Goal: Information Seeking & Learning: Learn about a topic

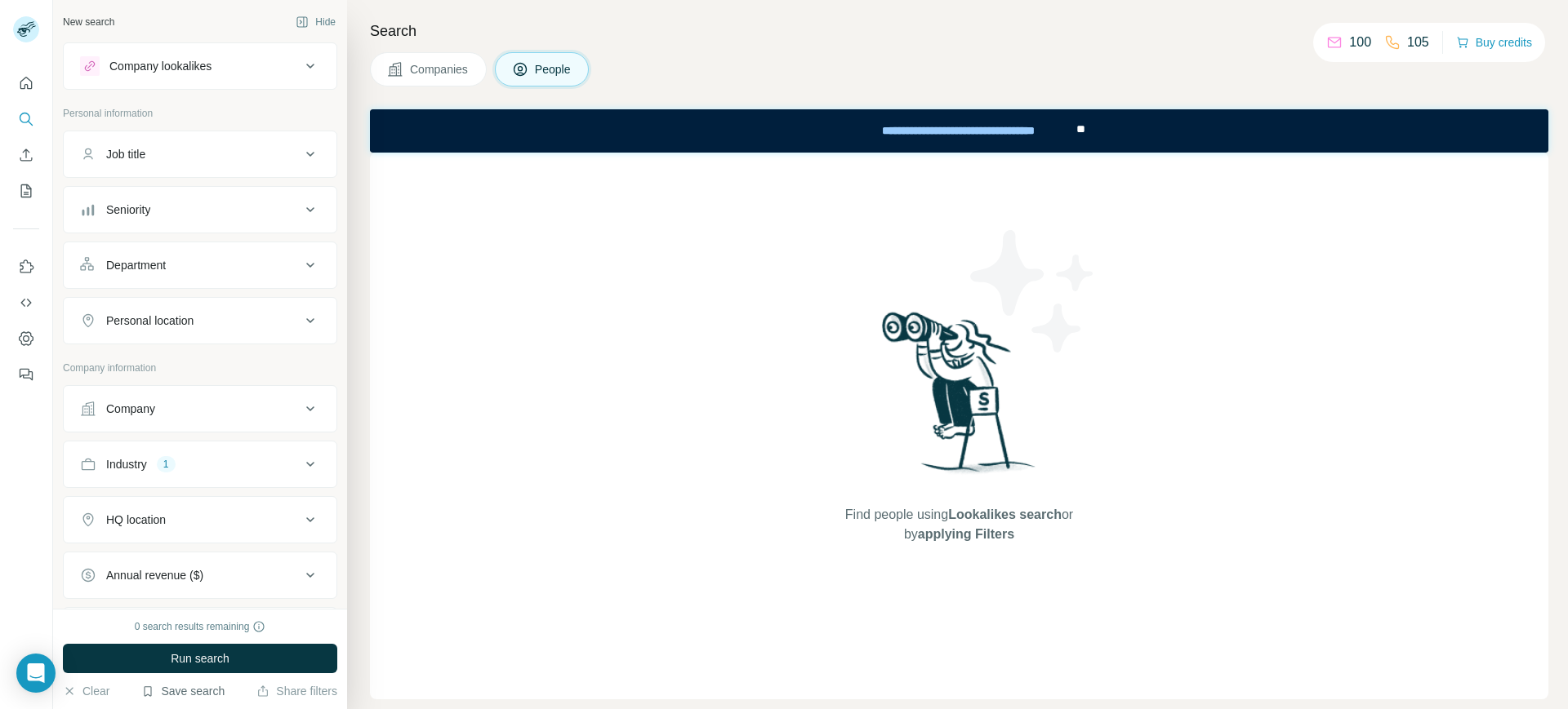
click at [157, 695] on button "Save search" at bounding box center [182, 691] width 83 height 16
click at [234, 658] on div "View my saved searches" at bounding box center [228, 663] width 172 height 33
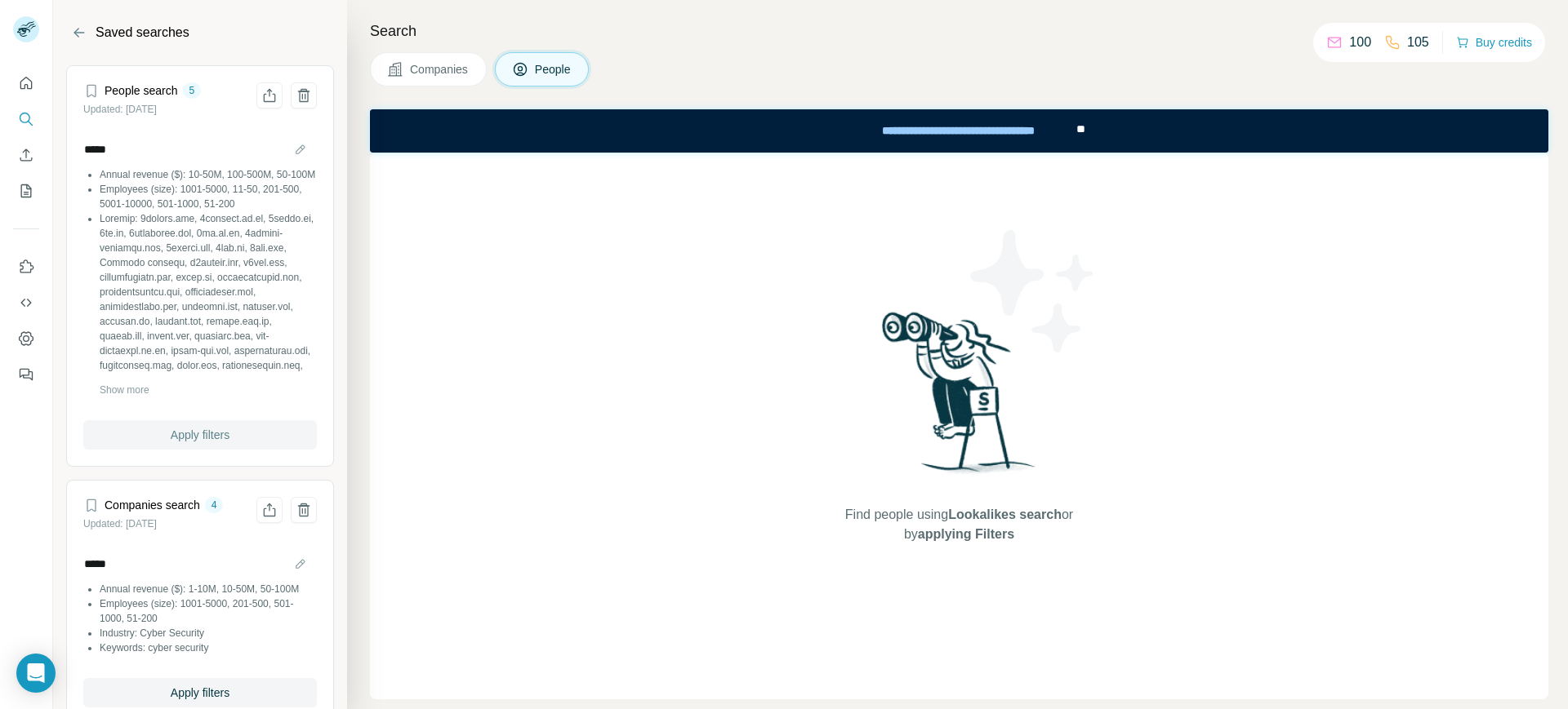
click at [204, 439] on span "Apply filters" at bounding box center [199, 435] width 59 height 16
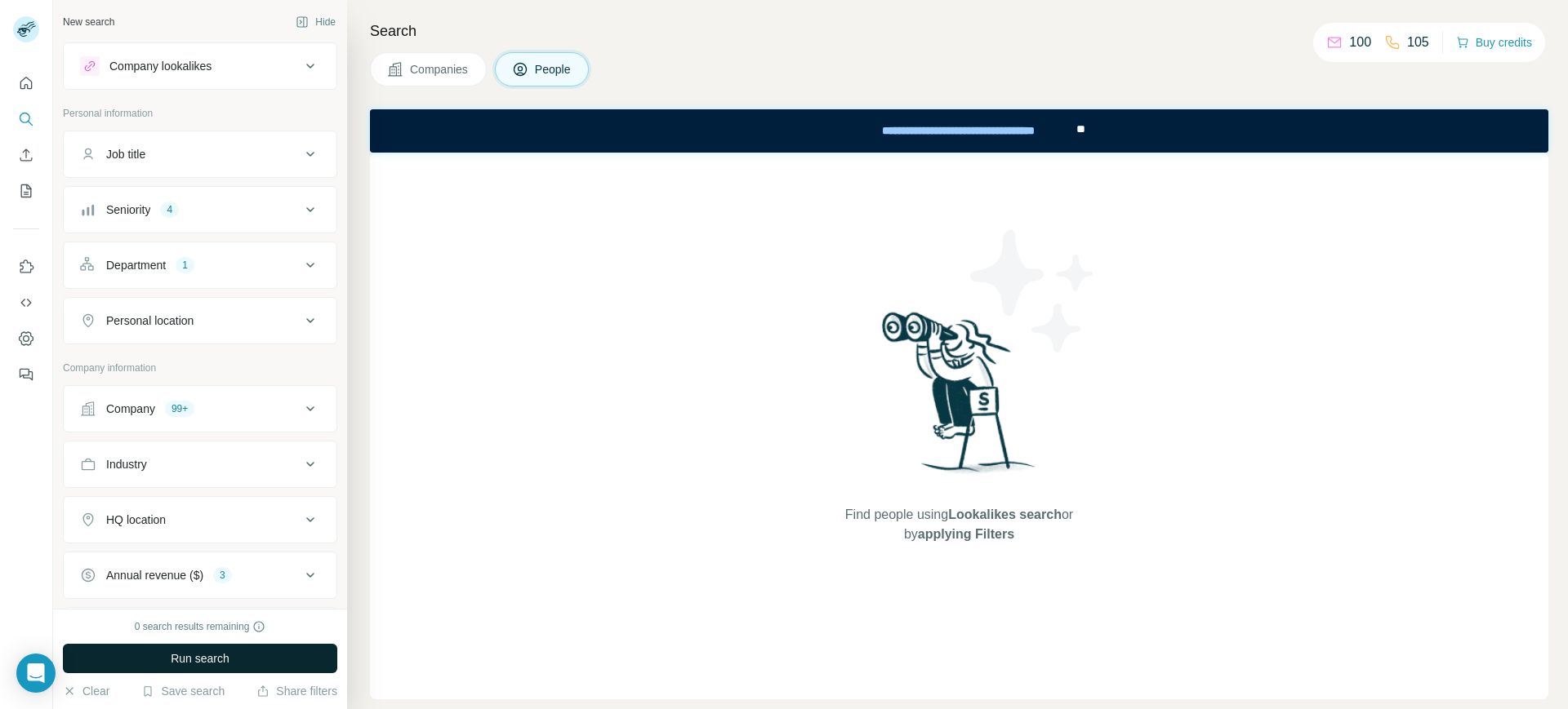
click at [214, 659] on span "Run search" at bounding box center [199, 659] width 59 height 16
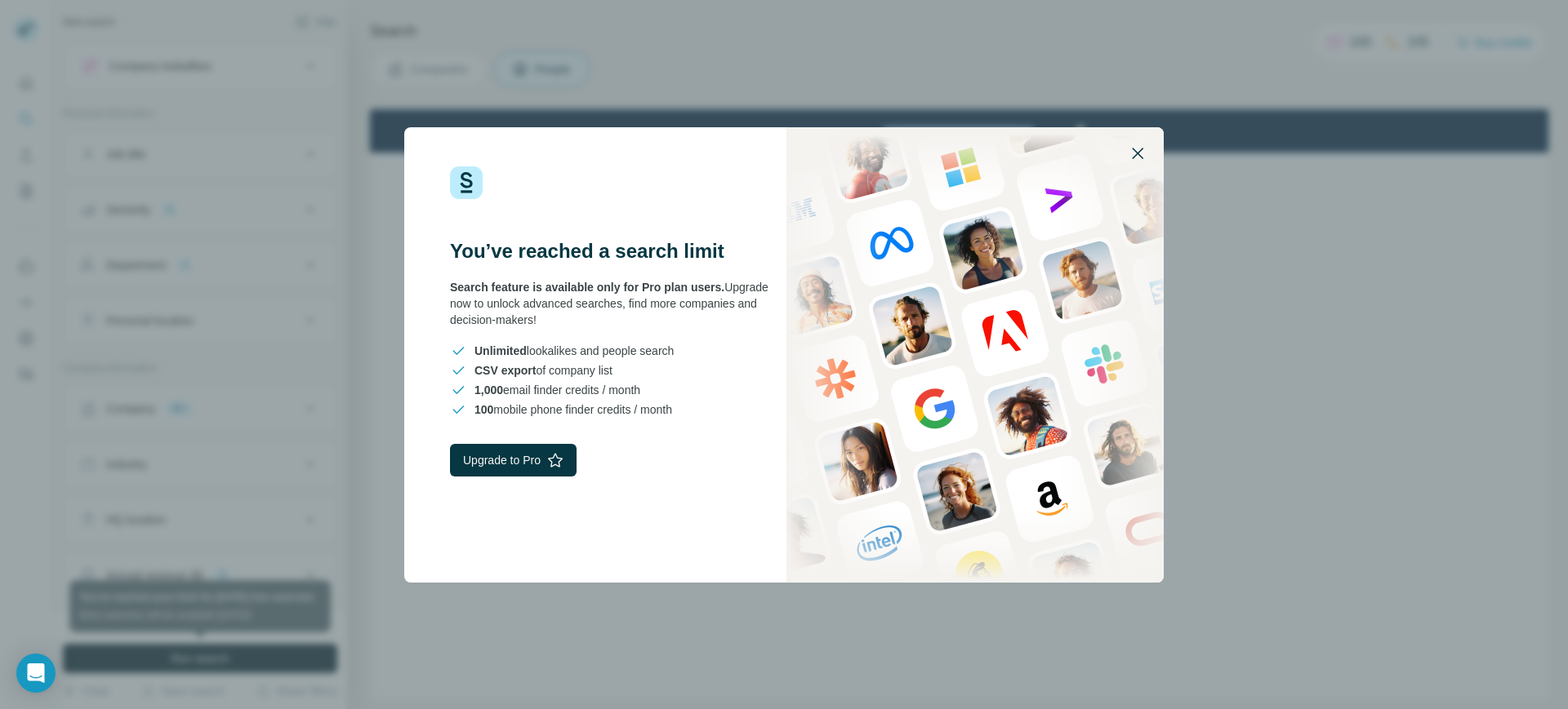
click at [1136, 151] on icon "button" at bounding box center [1137, 153] width 12 height 12
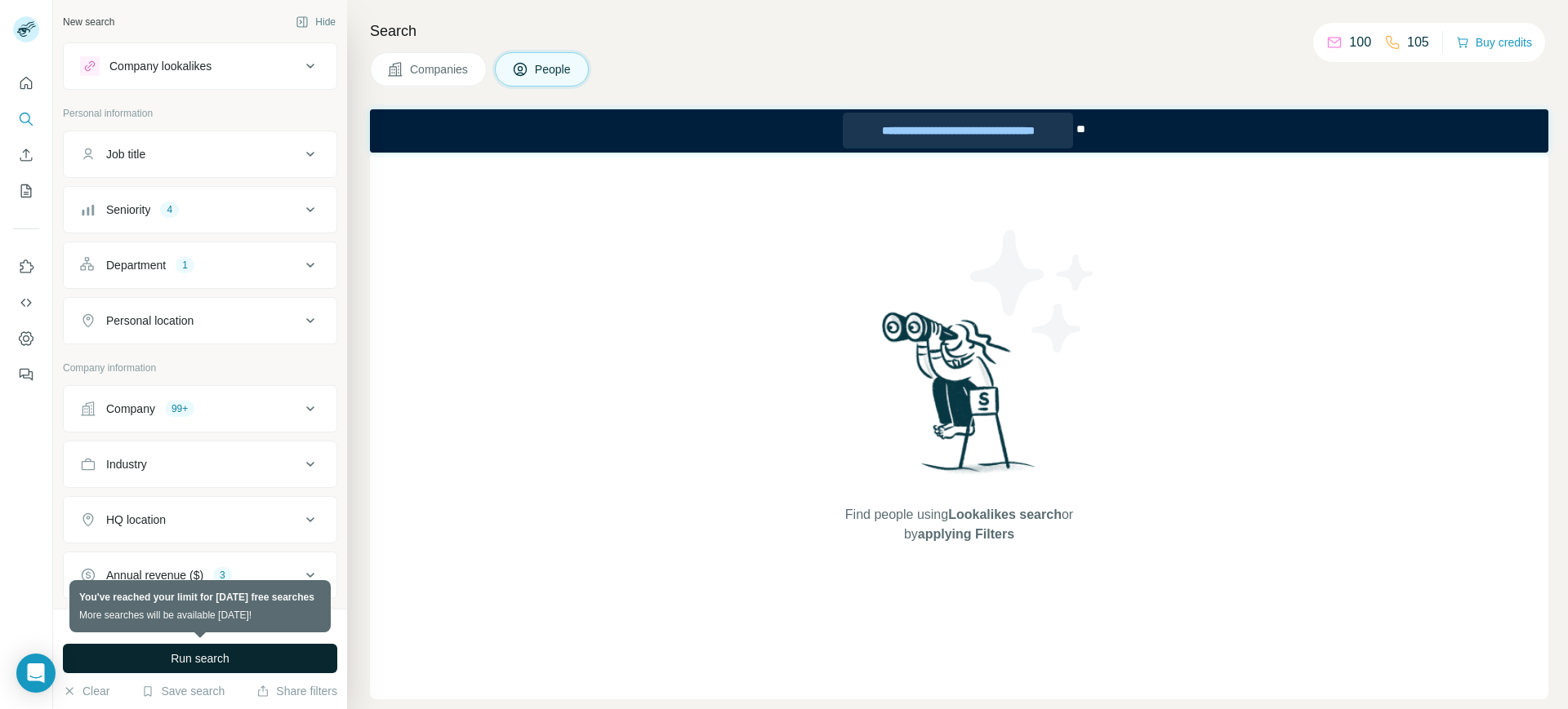
click at [951, 128] on div "**********" at bounding box center [957, 131] width 230 height 36
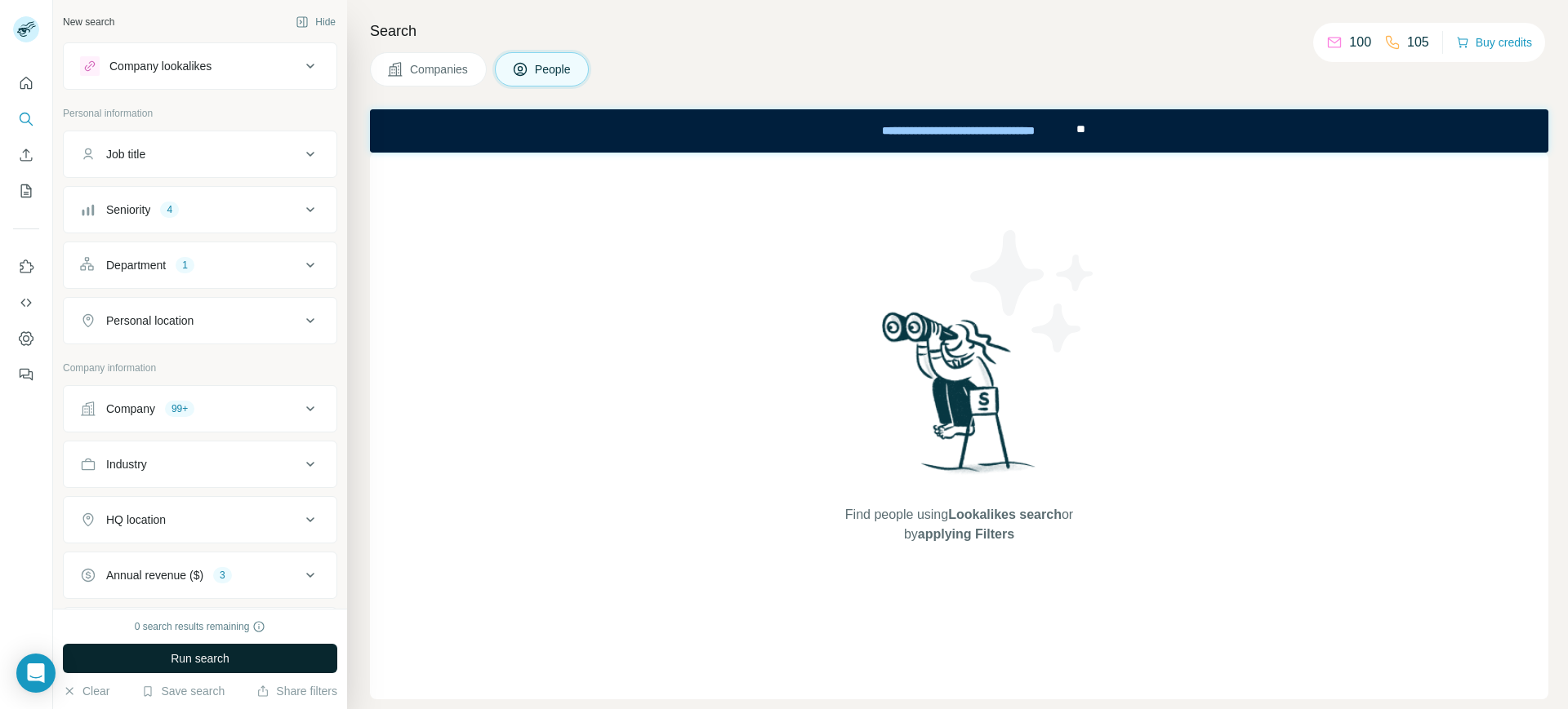
click at [416, 77] on span "Companies" at bounding box center [439, 69] width 59 height 16
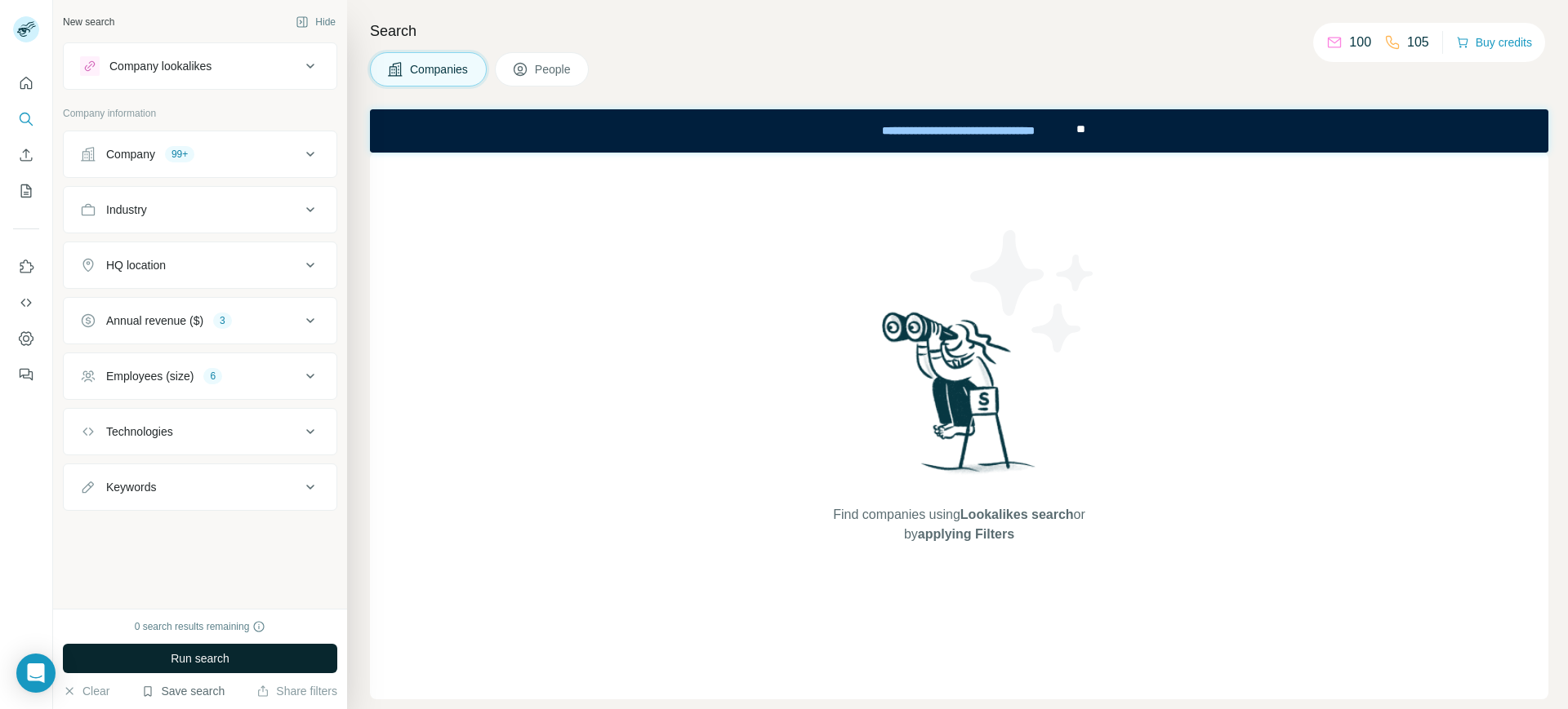
click at [206, 687] on button "Save search" at bounding box center [182, 691] width 83 height 16
click at [223, 664] on div "View my saved searches" at bounding box center [228, 663] width 172 height 33
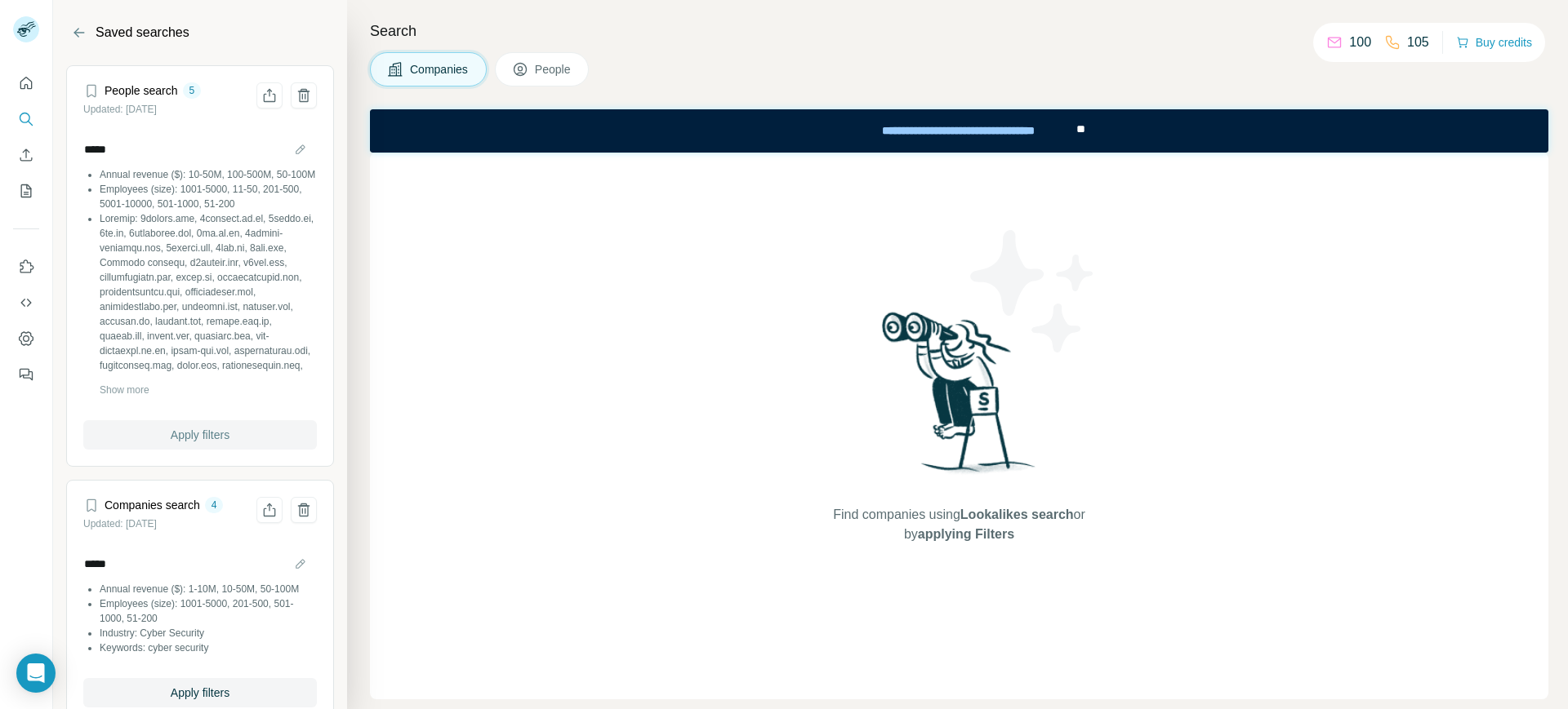
click at [200, 436] on span "Apply filters" at bounding box center [199, 435] width 59 height 16
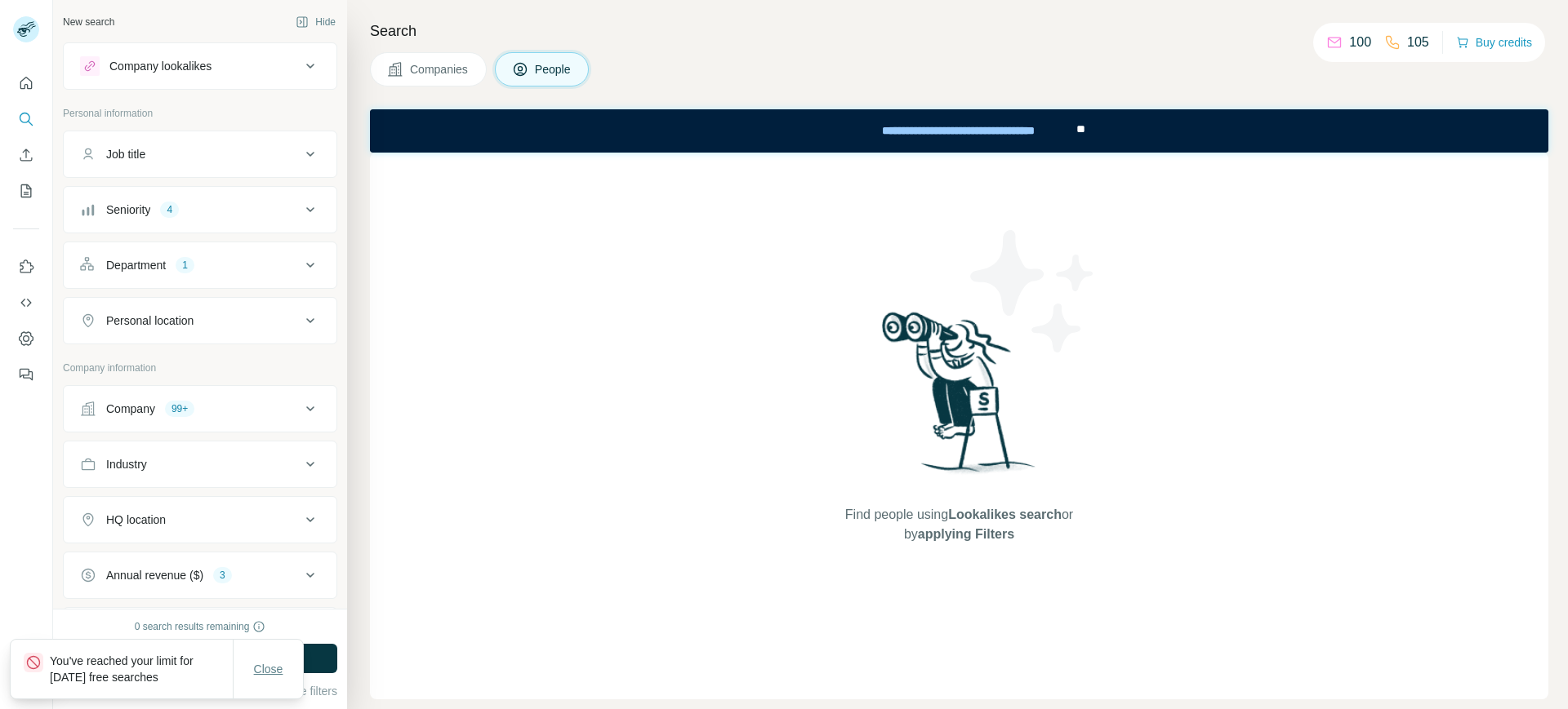
click at [266, 674] on span "Close" at bounding box center [269, 669] width 30 height 16
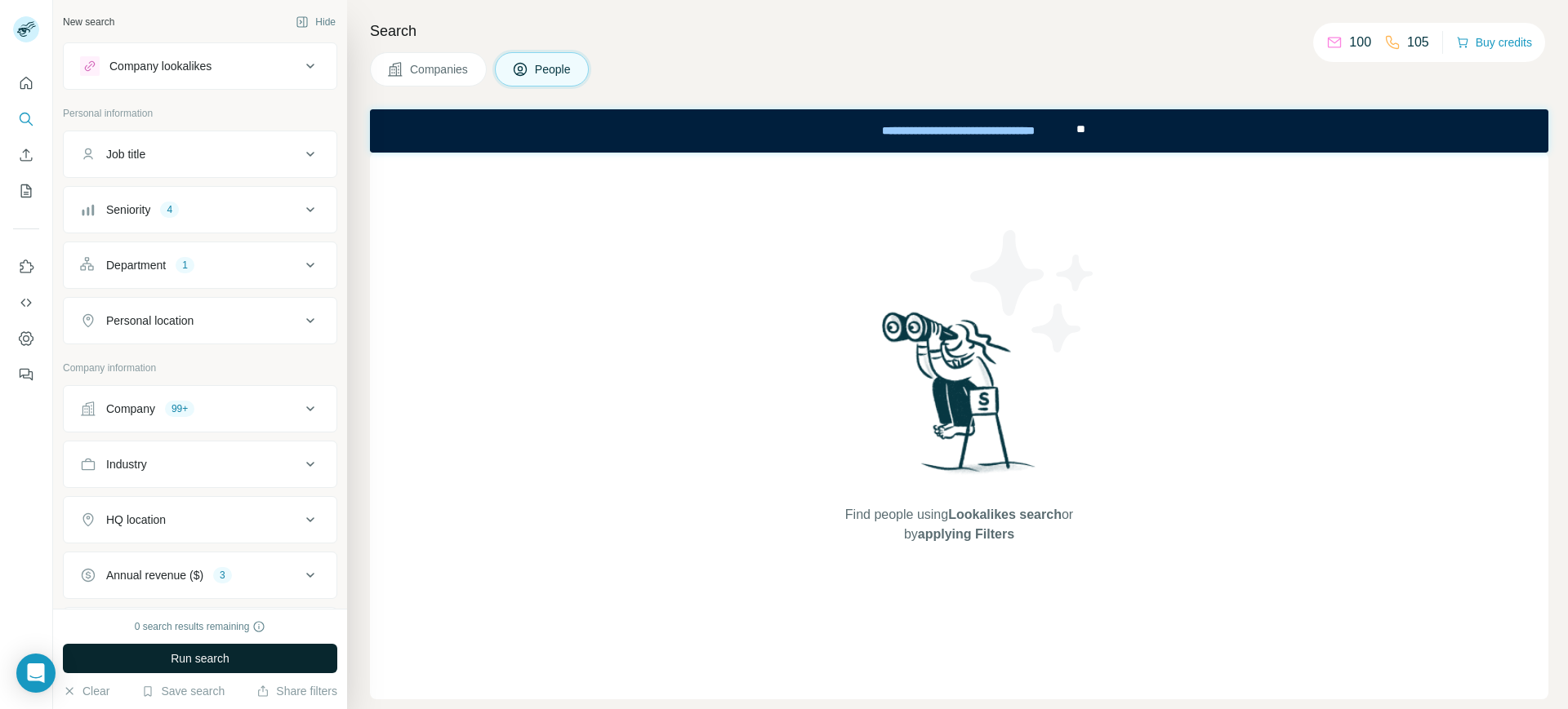
click at [266, 662] on button "Run search" at bounding box center [199, 659] width 274 height 30
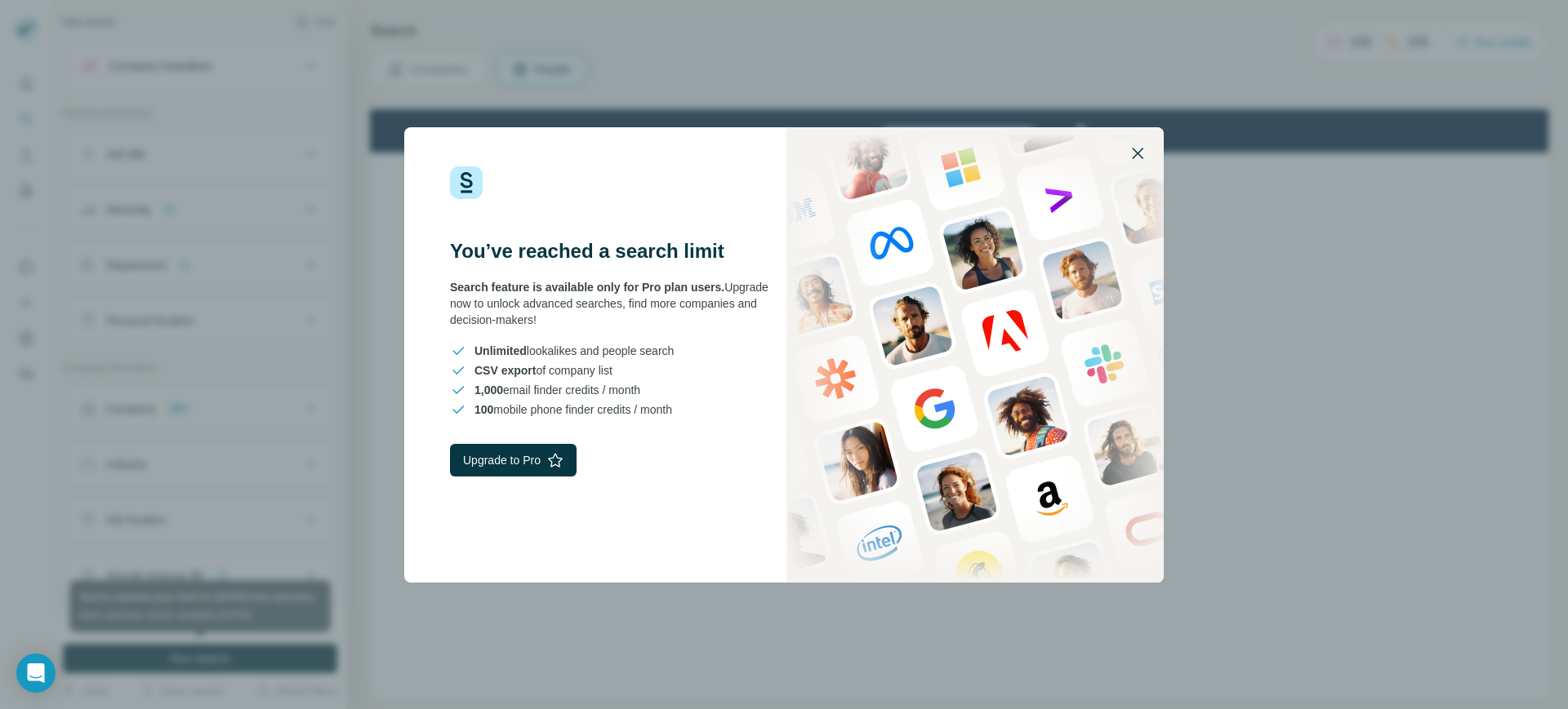
click at [1148, 161] on button "button" at bounding box center [1138, 154] width 40 height 40
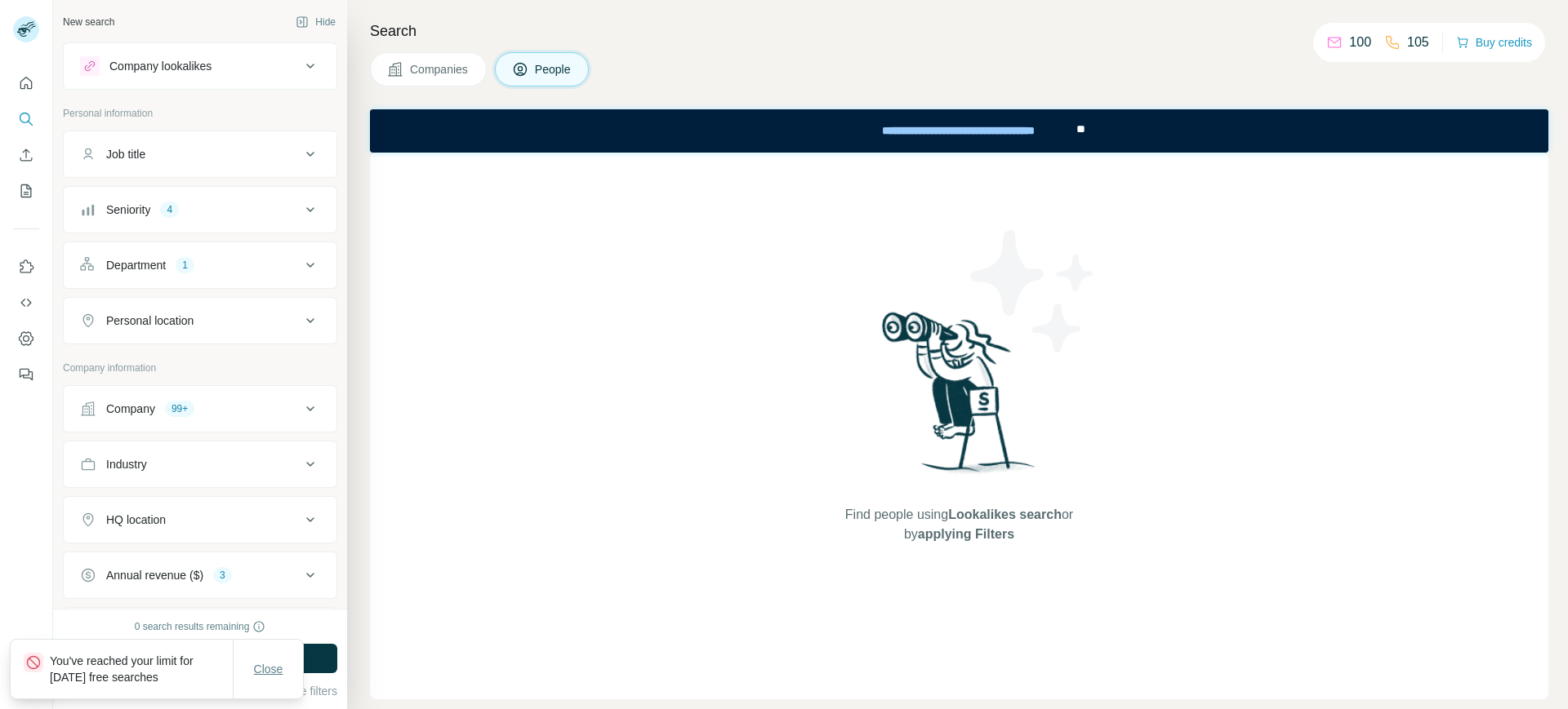
click at [273, 671] on span "Close" at bounding box center [269, 669] width 30 height 16
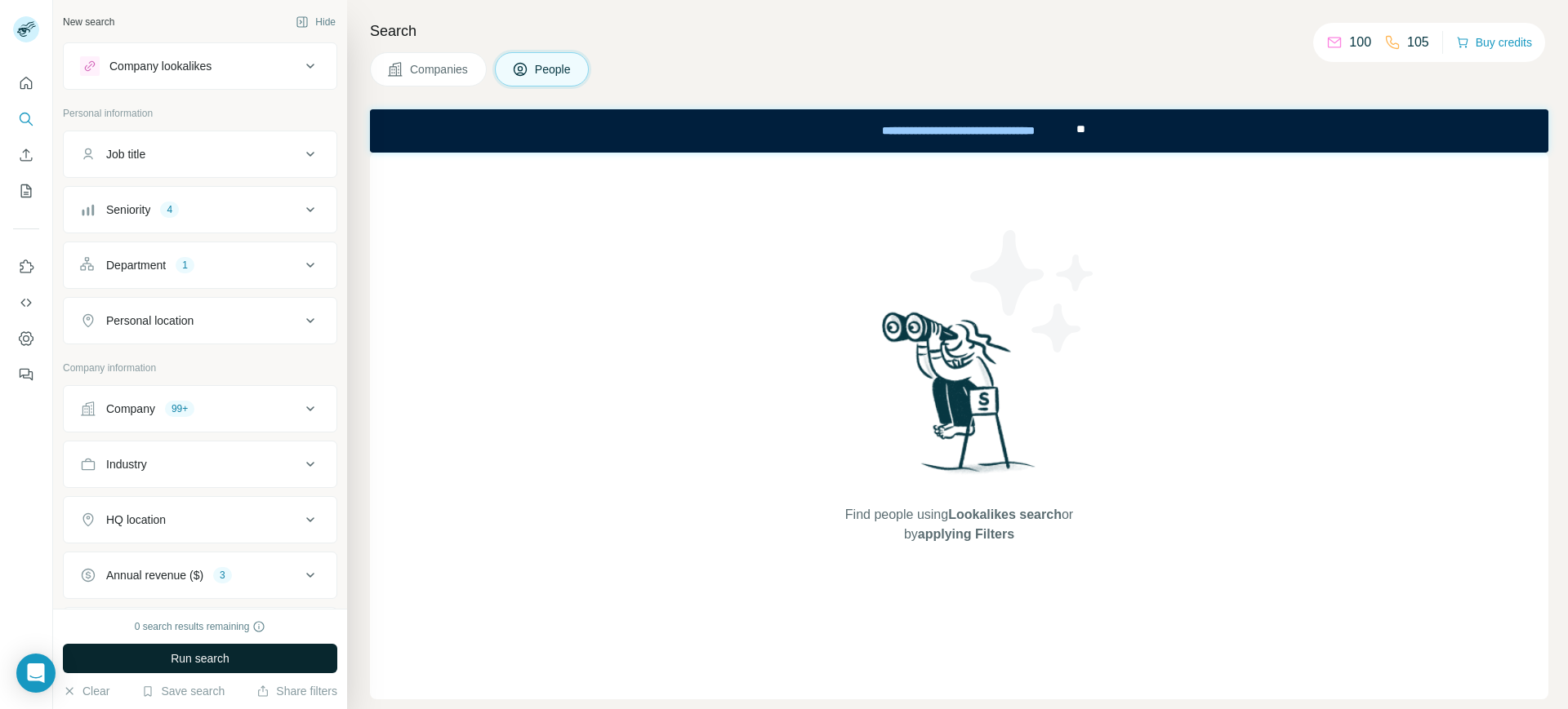
click at [261, 662] on button "Run search" at bounding box center [199, 659] width 274 height 30
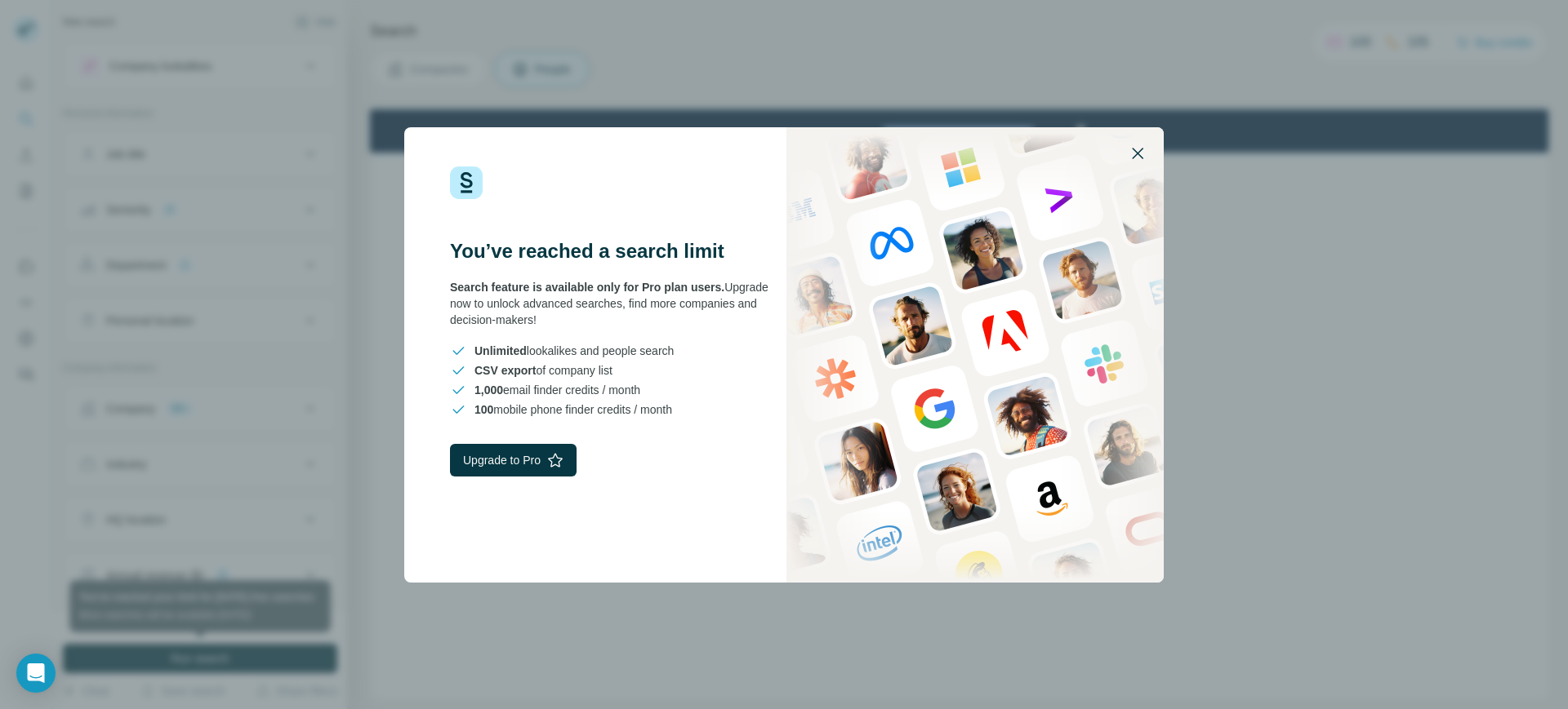
click at [1144, 158] on icon "button" at bounding box center [1137, 153] width 20 height 20
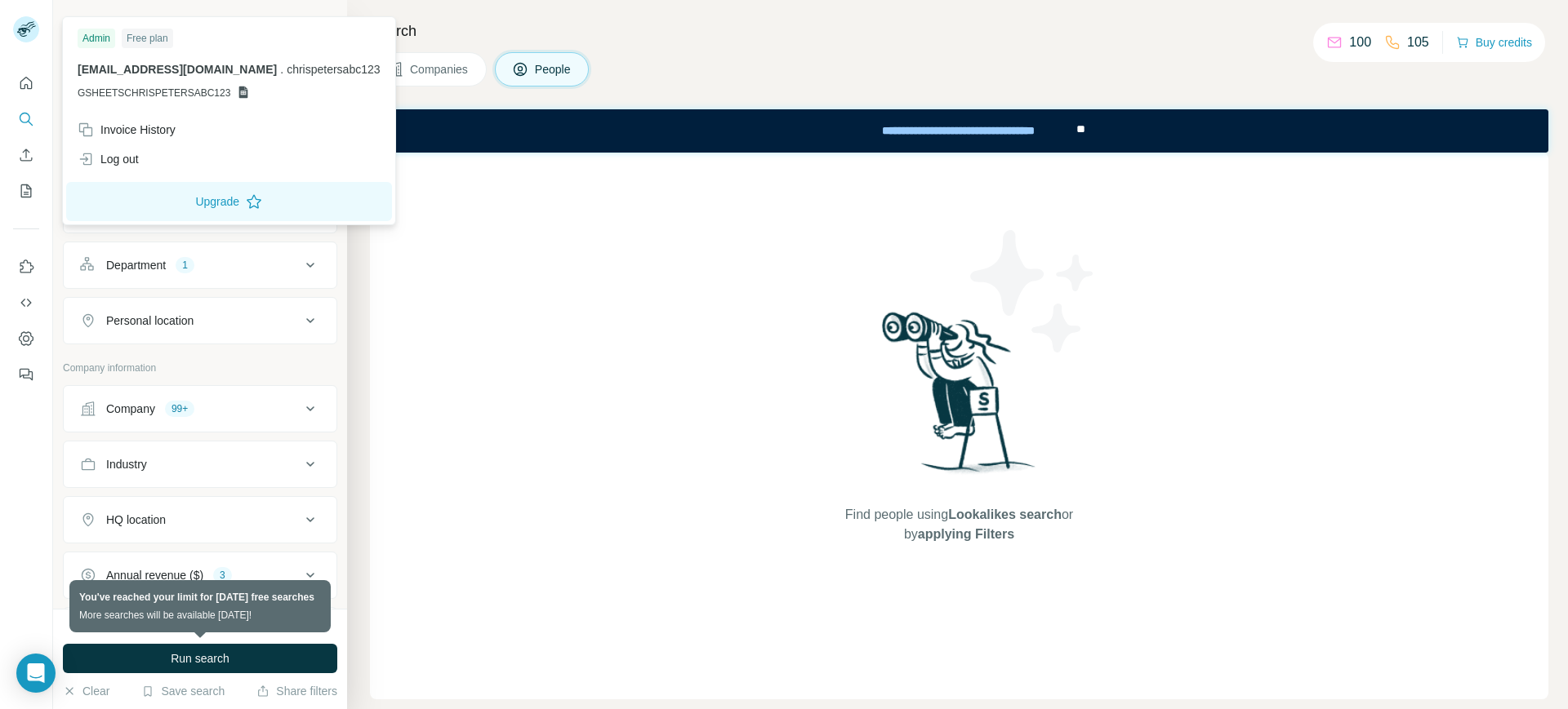
click at [33, 27] on icon at bounding box center [33, 27] width 7 height 3
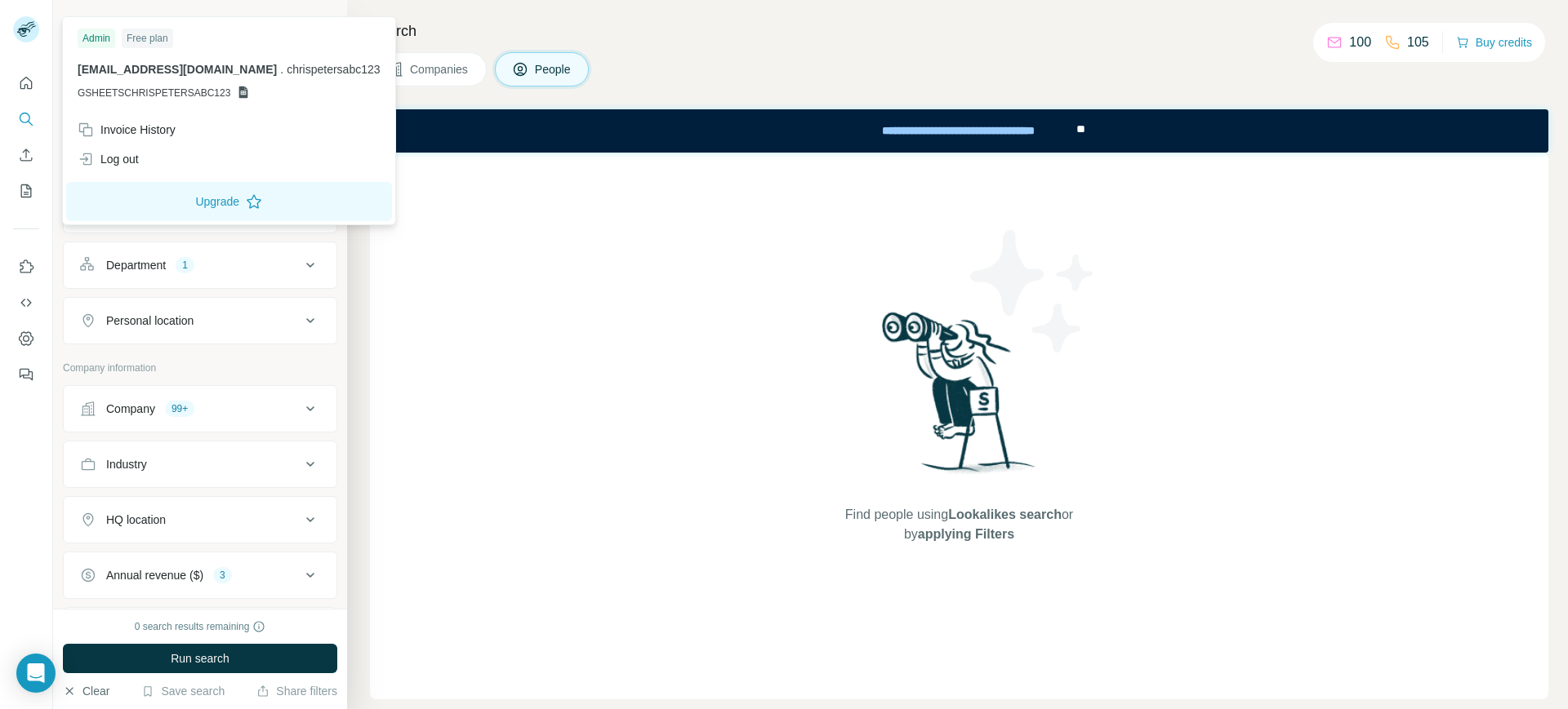
click at [70, 693] on icon "button" at bounding box center [69, 691] width 13 height 13
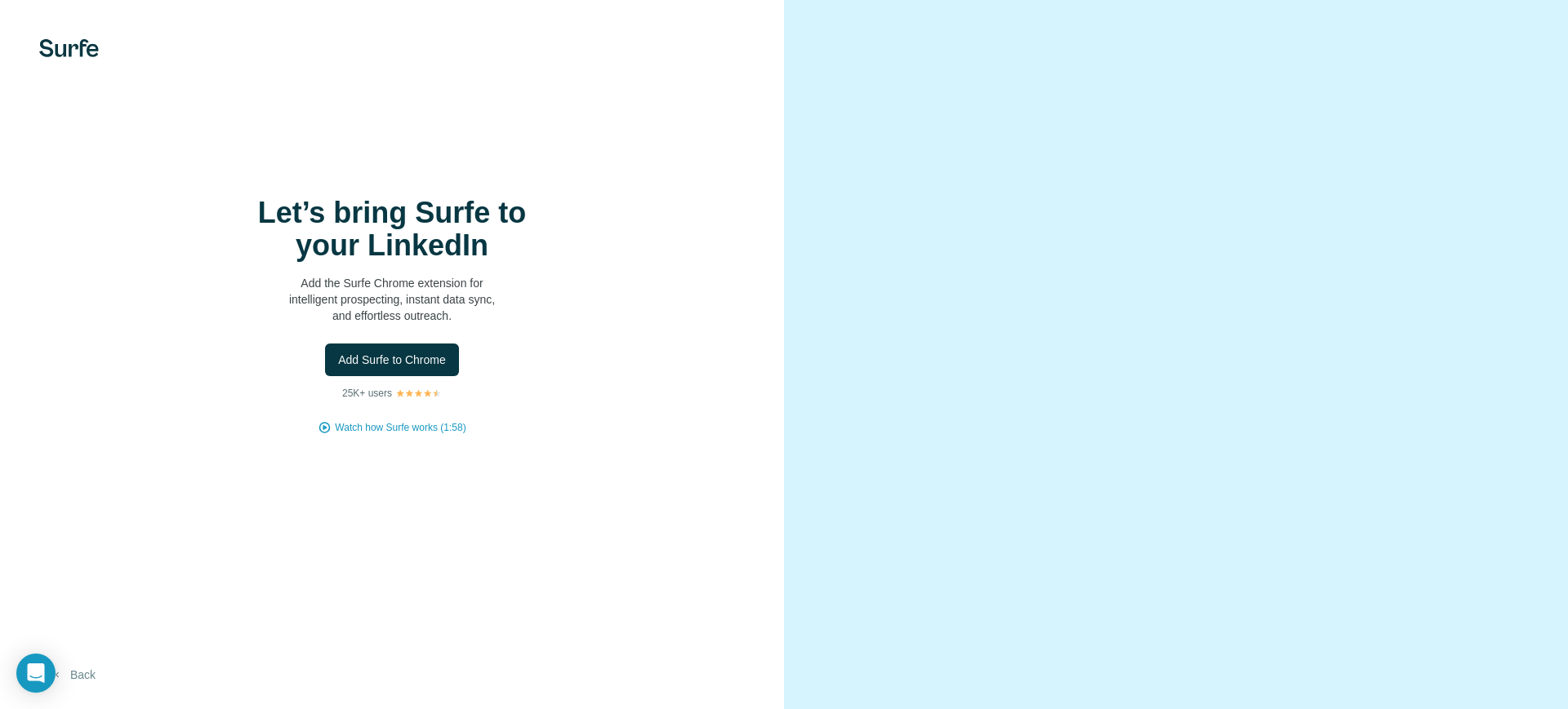
click at [74, 689] on button "Back" at bounding box center [73, 675] width 68 height 30
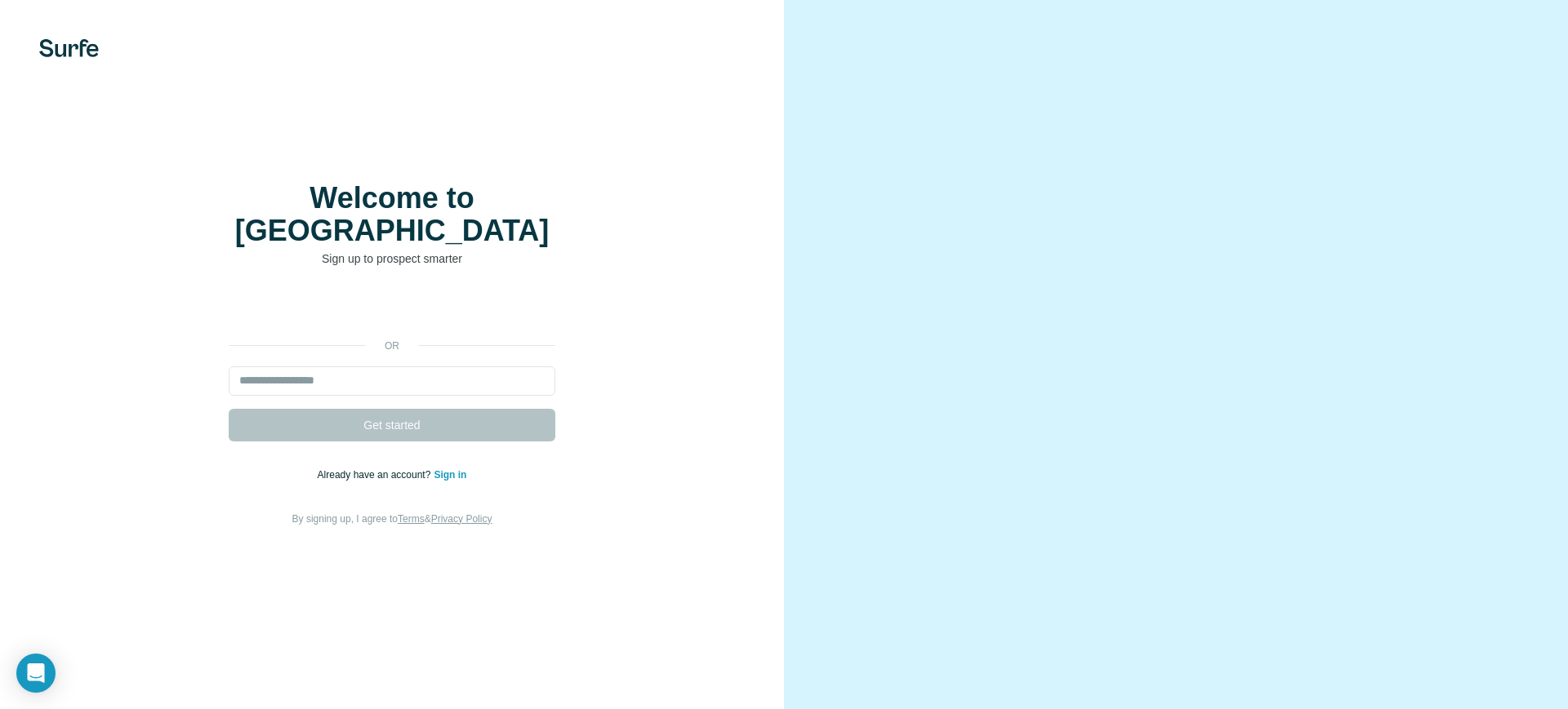
click at [86, 58] on div "Welcome to Surfe Sign up to prospect smarter or Get started Already have an acc…" at bounding box center [391, 354] width 784 height 709
click at [86, 45] on img at bounding box center [69, 49] width 59 height 18
click at [392, 376] on input "email" at bounding box center [391, 381] width 326 height 30
click at [459, 469] on link "Sign in" at bounding box center [450, 475] width 33 height 12
